Goal: Check status: Check status

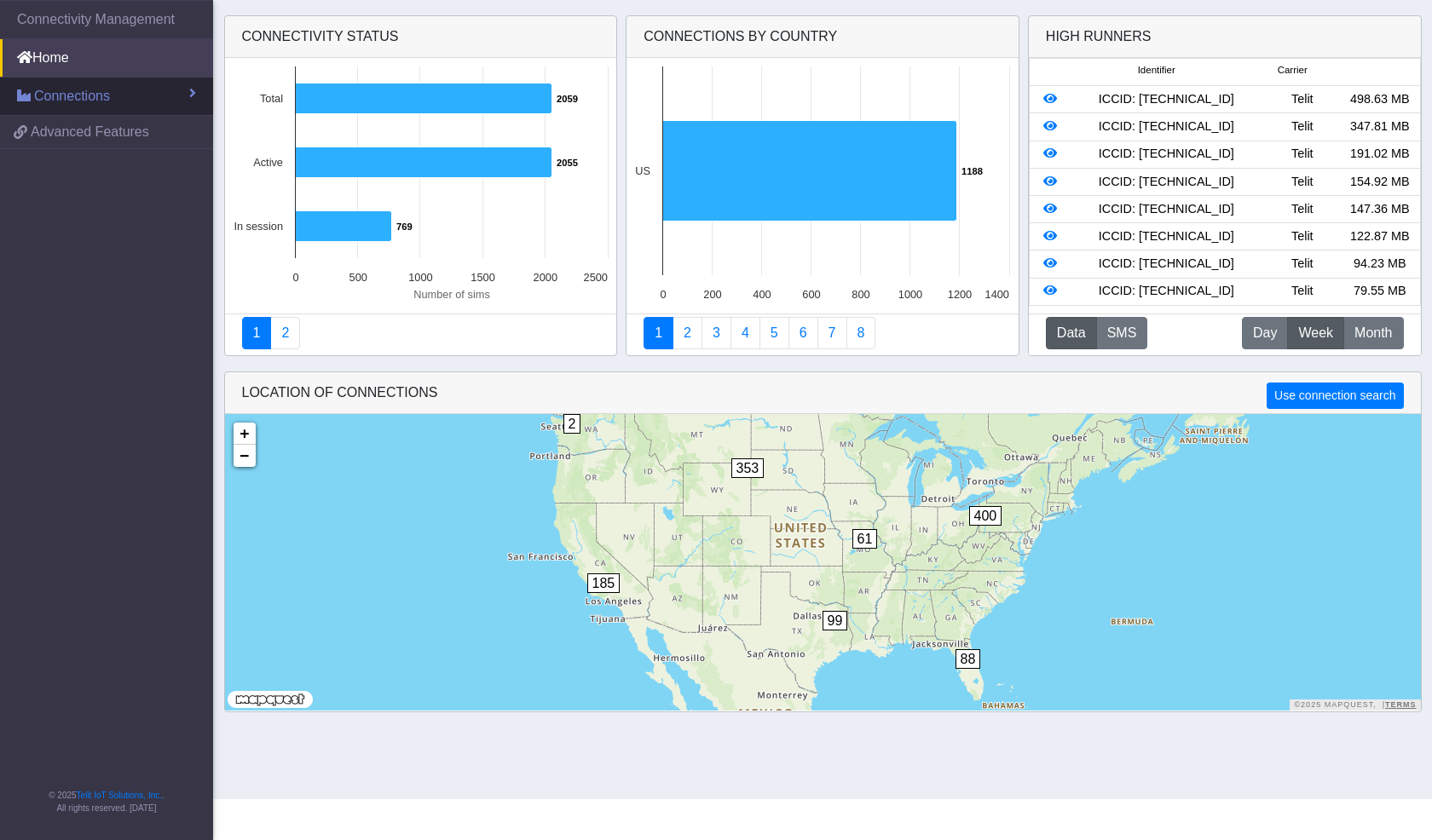
click at [100, 93] on span "Connections" at bounding box center [71, 96] width 76 height 21
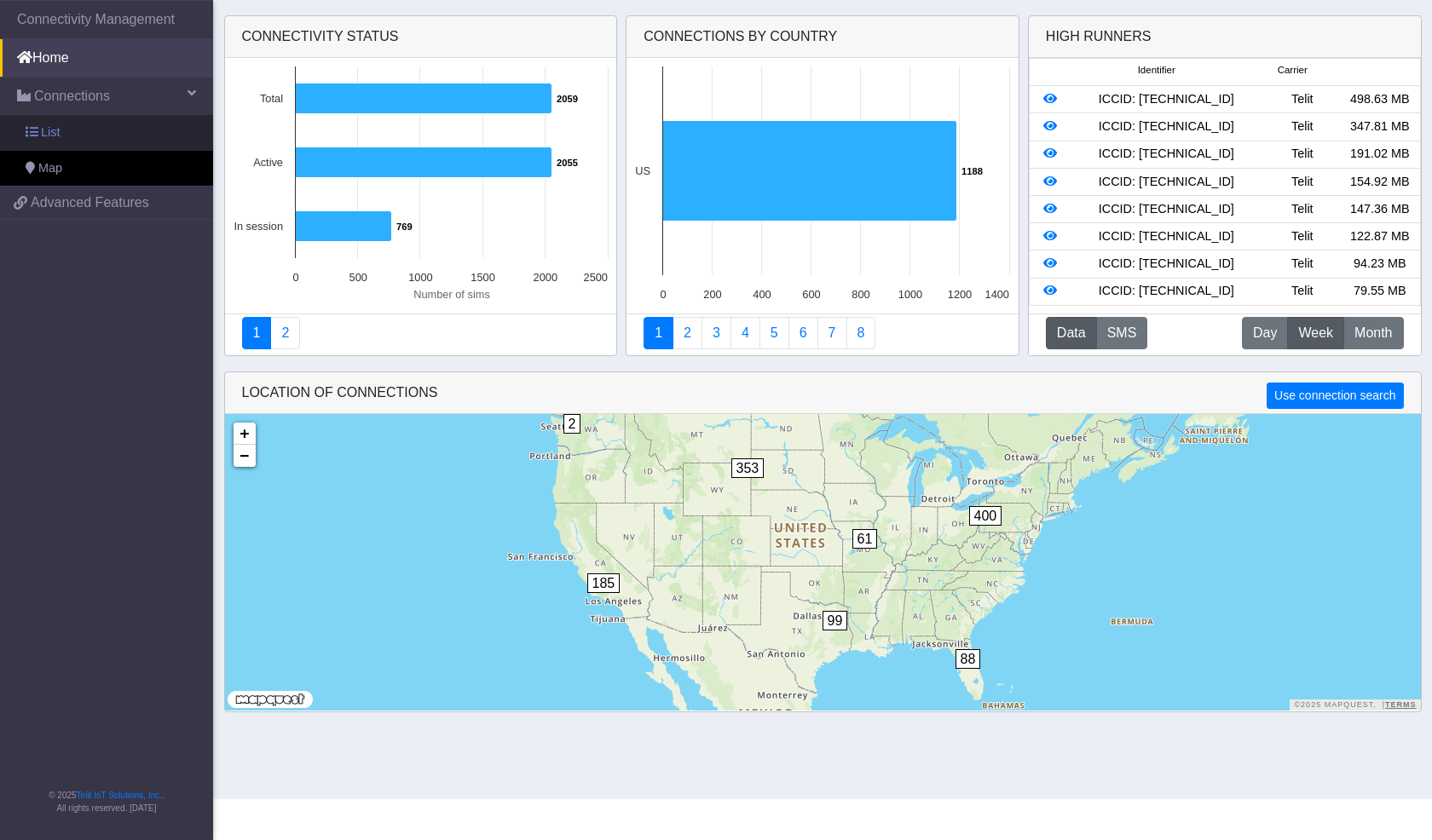
click at [97, 131] on link "List" at bounding box center [106, 133] width 213 height 36
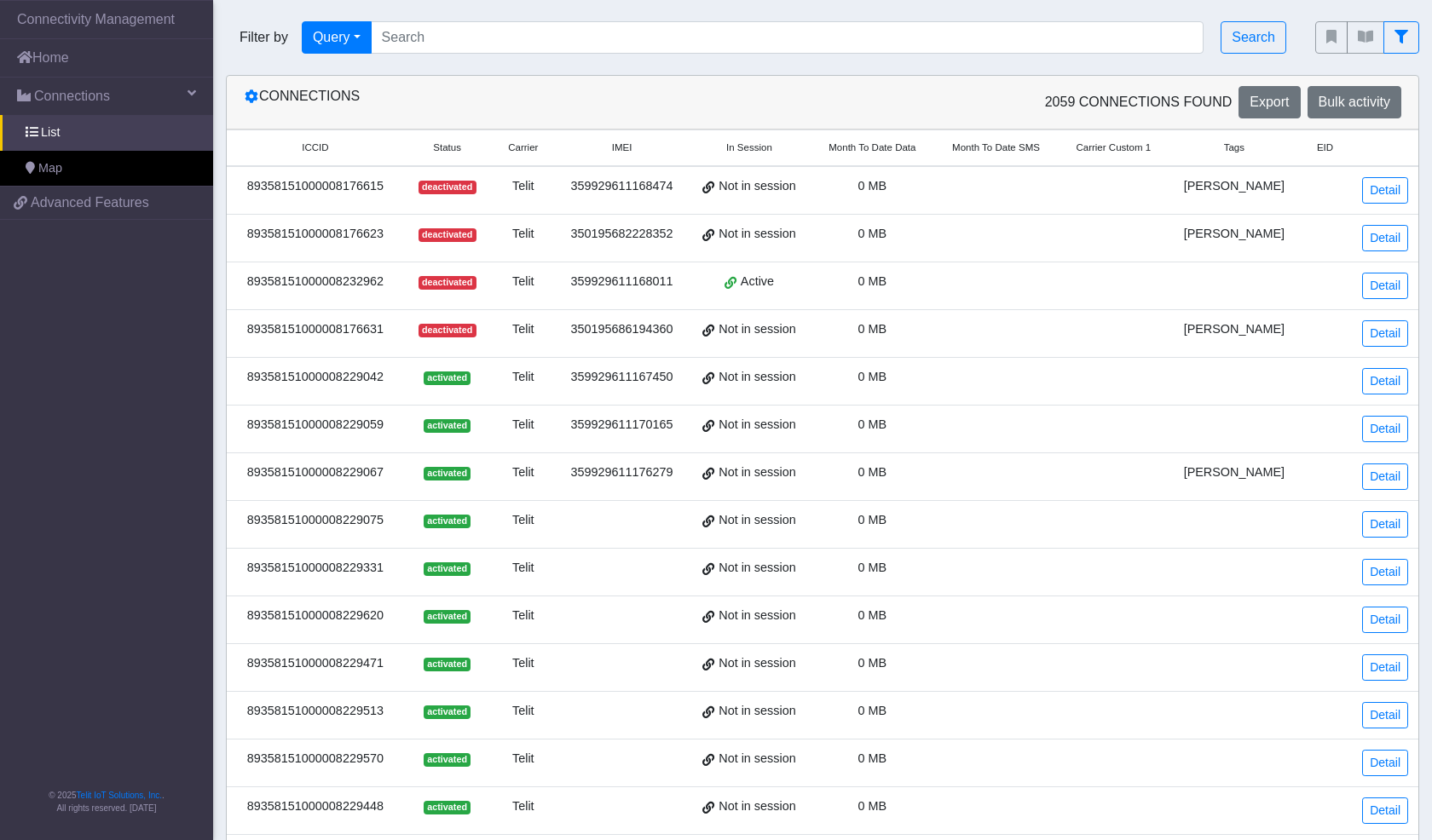
click at [915, 151] on span "Month To Date Data" at bounding box center [872, 148] width 87 height 14
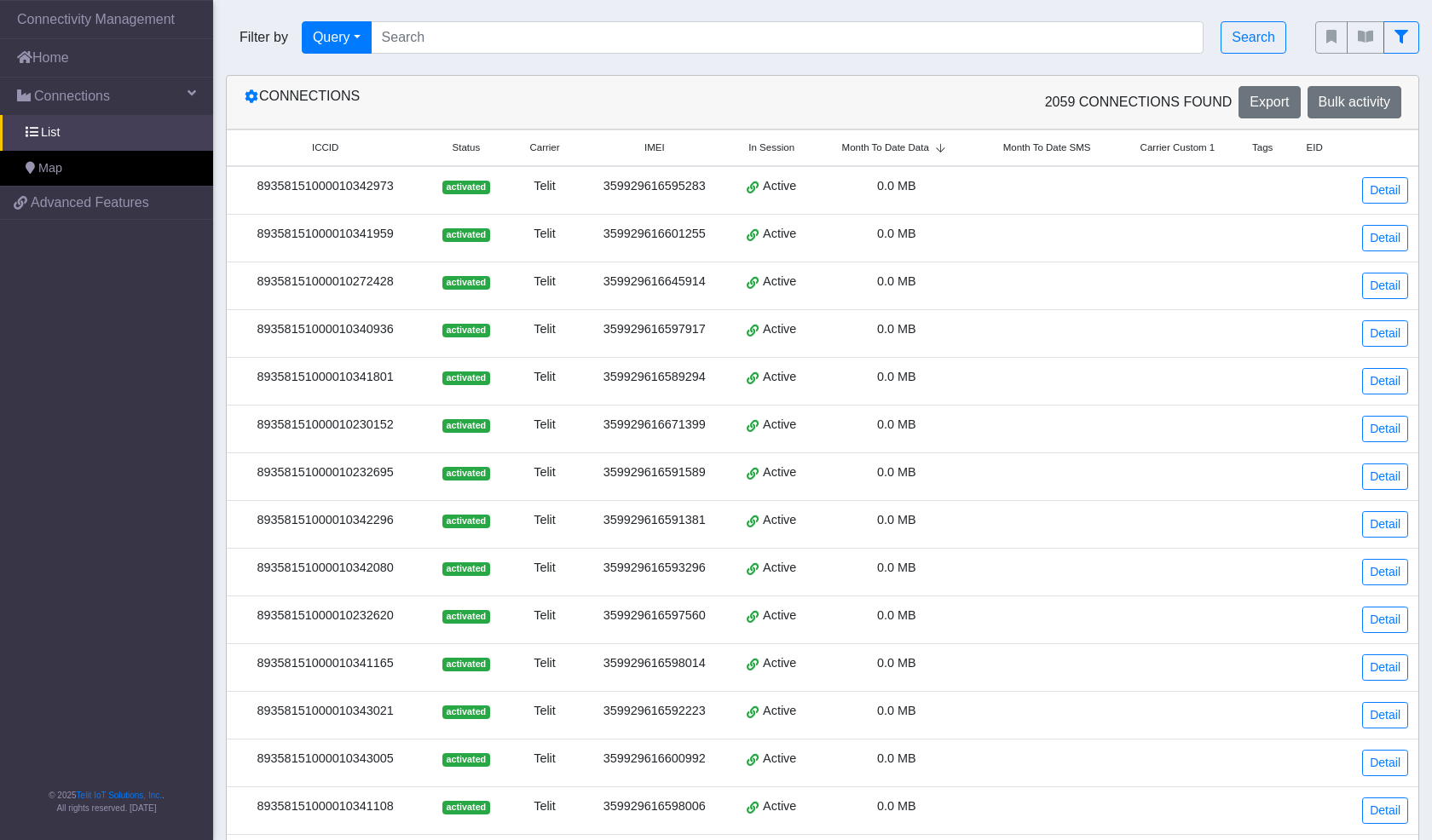
click at [930, 147] on span "Month To Date Data" at bounding box center [885, 148] width 87 height 14
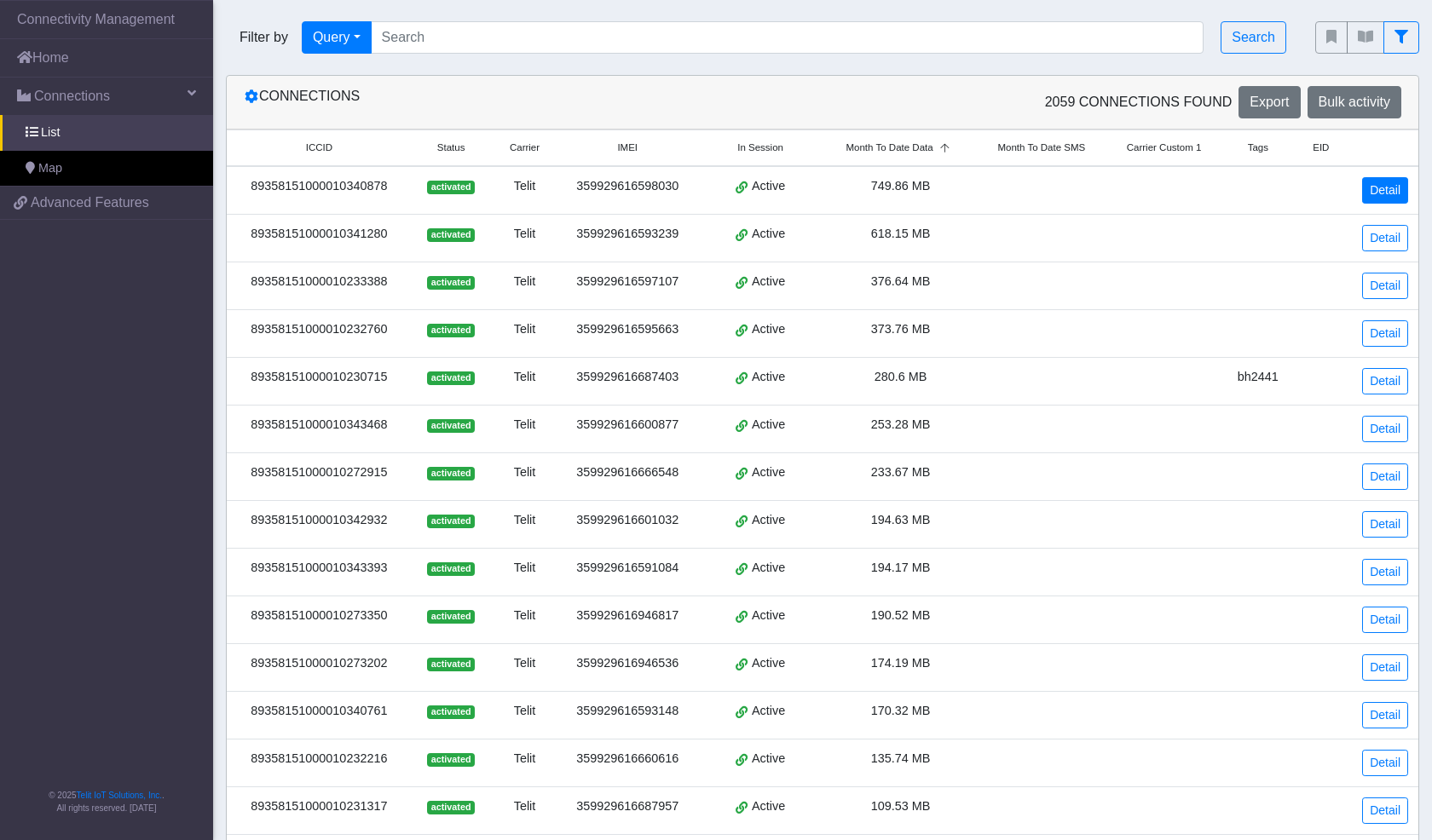
click at [1378, 188] on link "Detail" at bounding box center [1386, 191] width 46 height 27
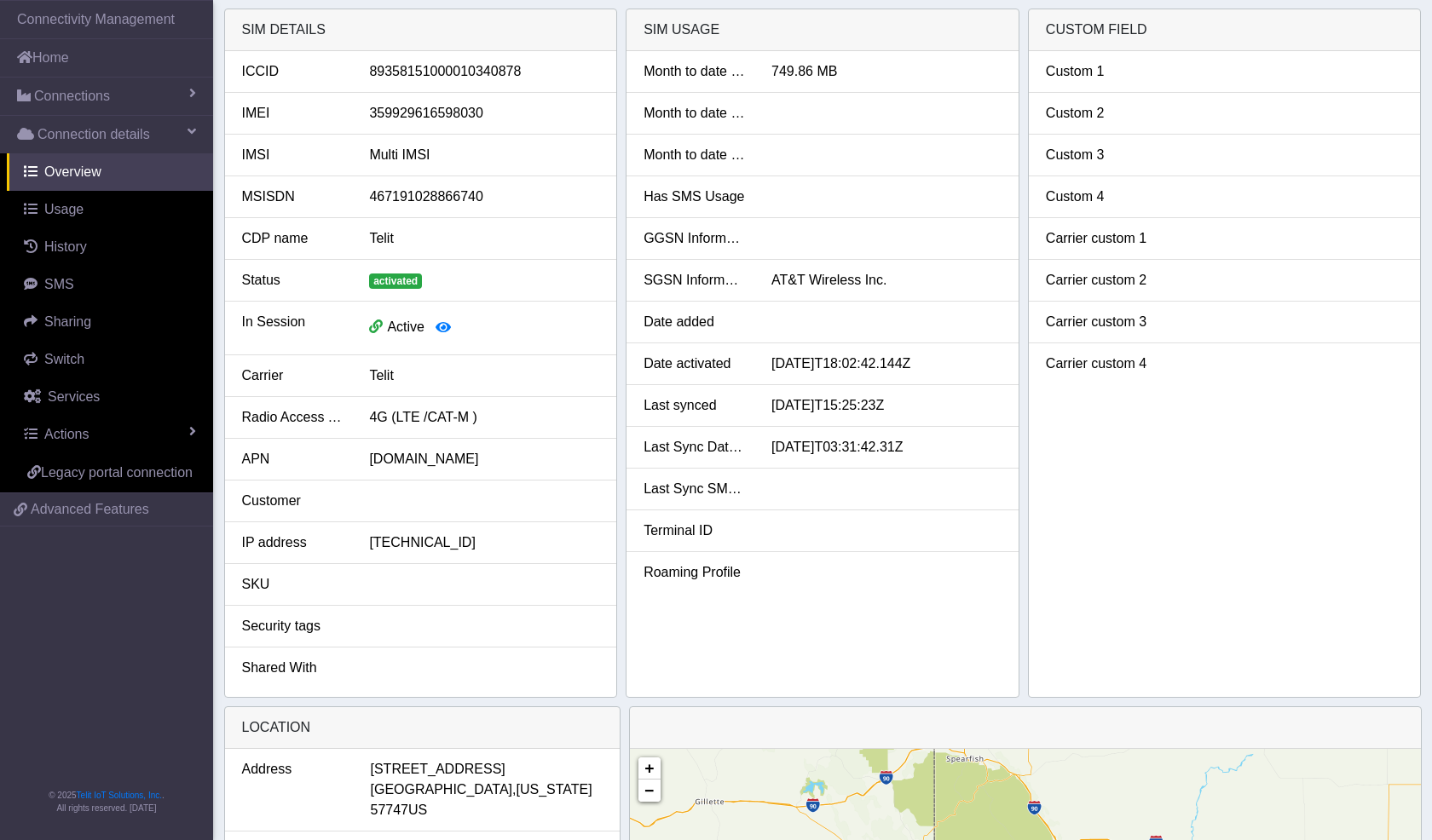
click at [1223, 128] on li "Custom 2" at bounding box center [1225, 113] width 393 height 42
